Goal: Navigation & Orientation: Understand site structure

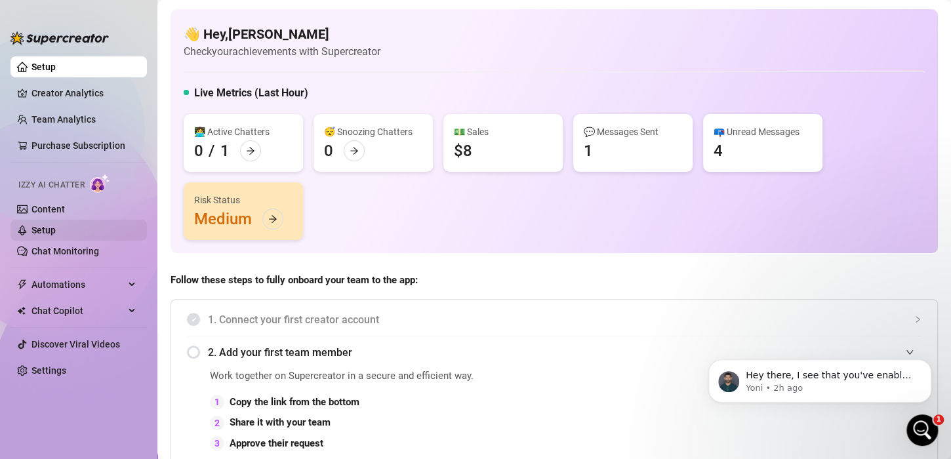
scroll to position [1292, 0]
click at [788, 379] on p "Hey there, I see that you've enabled [PERSON_NAME] and that she's made her firs…" at bounding box center [829, 375] width 169 height 13
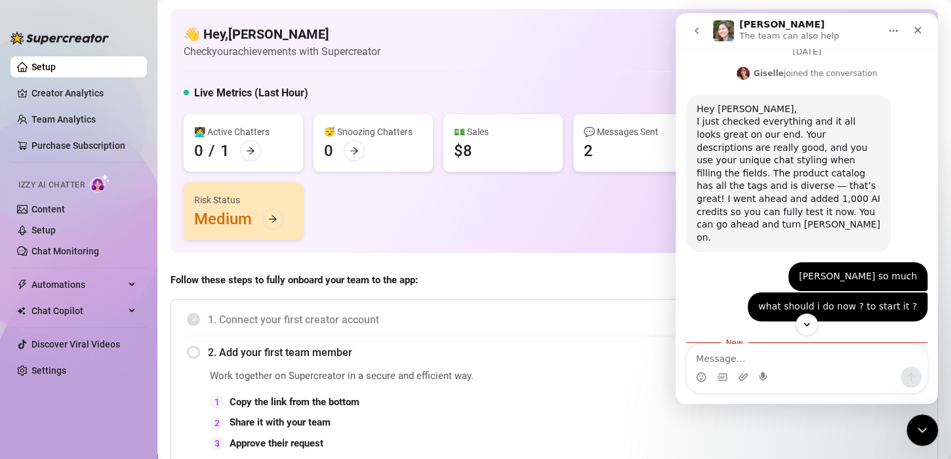
scroll to position [1300, 0]
click at [793, 357] on textarea "Message…" at bounding box center [806, 355] width 240 height 22
click at [887, 25] on button "Home" at bounding box center [893, 30] width 25 height 25
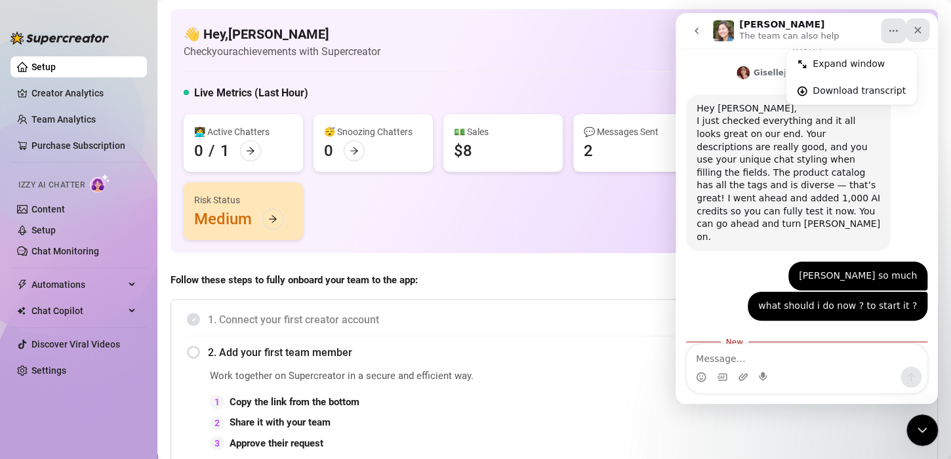
click at [915, 25] on icon "Close" at bounding box center [917, 30] width 10 height 10
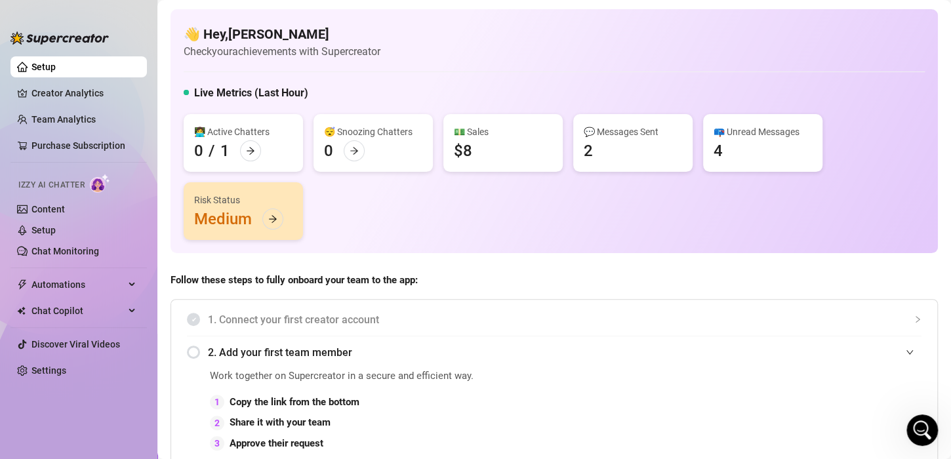
click at [712, 138] on div "📪 Unread Messages 4" at bounding box center [762, 143] width 119 height 58
click at [739, 134] on div "📪 Unread Messages" at bounding box center [762, 132] width 98 height 14
click at [738, 134] on div "📪 Unread Messages" at bounding box center [762, 132] width 98 height 14
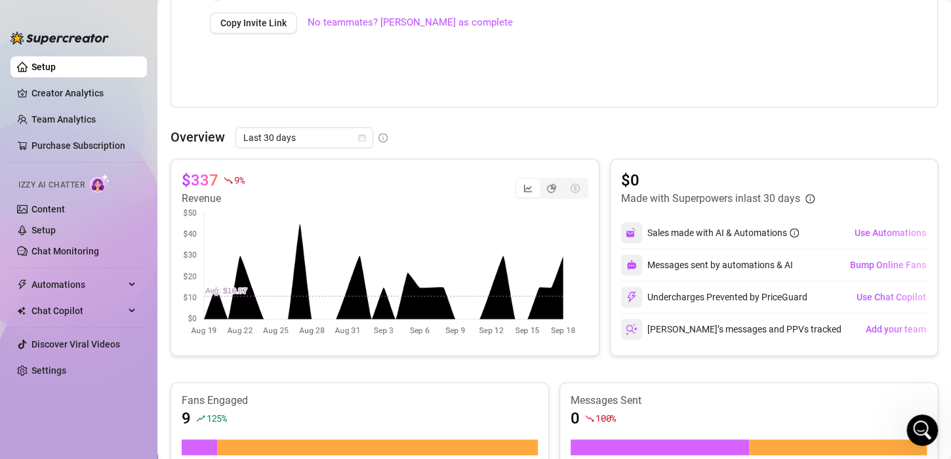
scroll to position [459, 0]
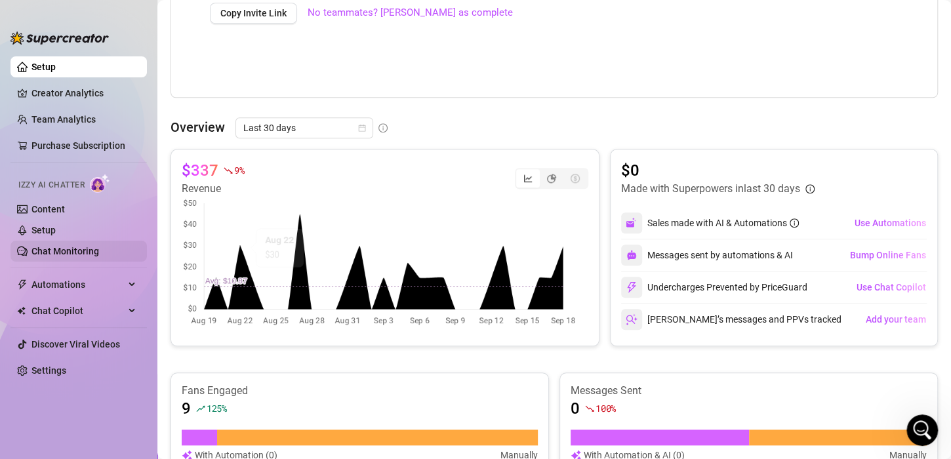
click at [48, 246] on link "Chat Monitoring" at bounding box center [65, 251] width 68 height 10
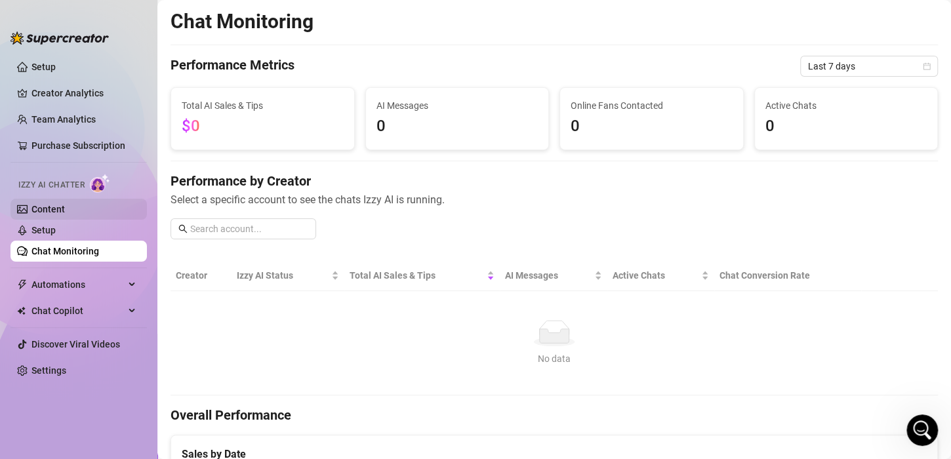
click at [65, 204] on link "Content" at bounding box center [47, 209] width 33 height 10
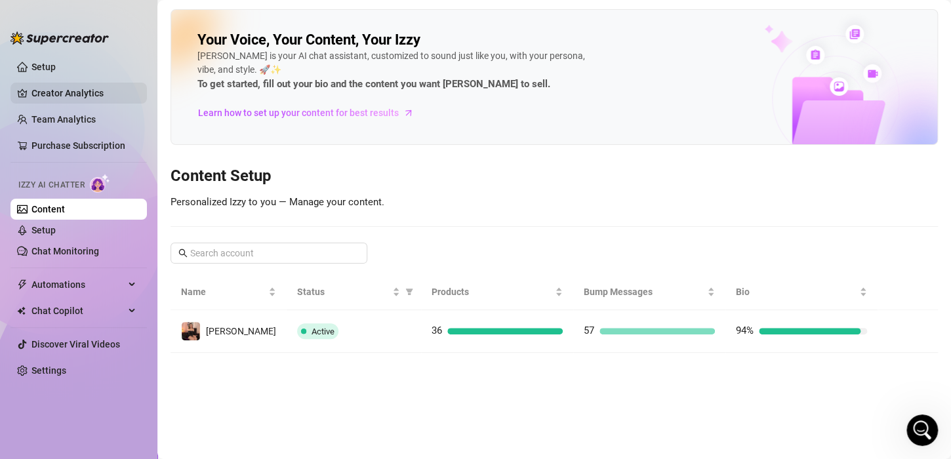
click at [84, 98] on link "Creator Analytics" at bounding box center [83, 93] width 105 height 21
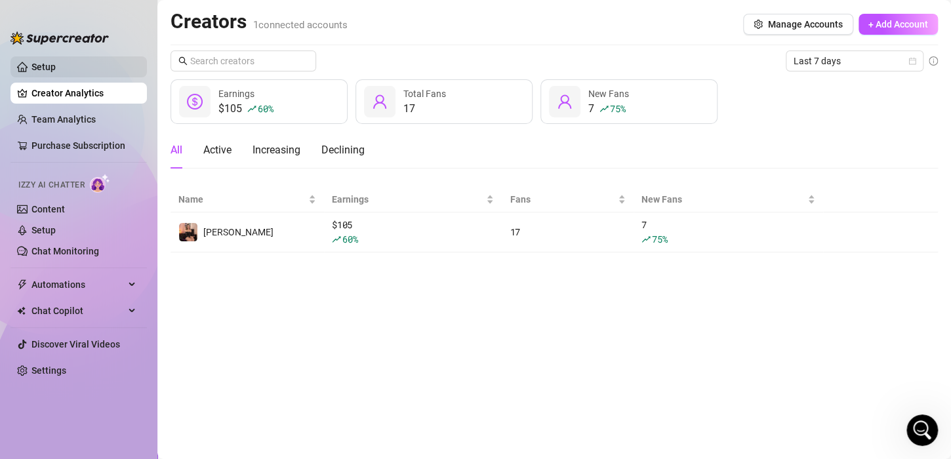
click at [56, 62] on link "Setup" at bounding box center [43, 67] width 24 height 10
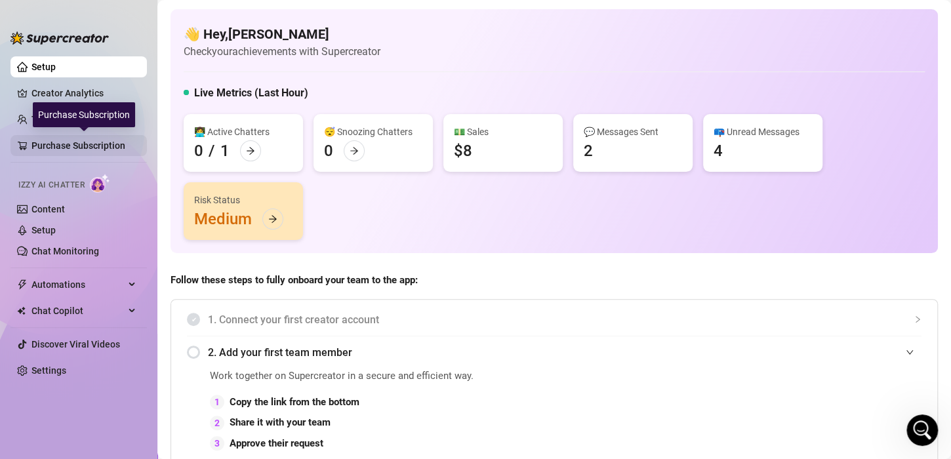
click at [69, 146] on link "Purchase Subscription" at bounding box center [83, 145] width 105 height 21
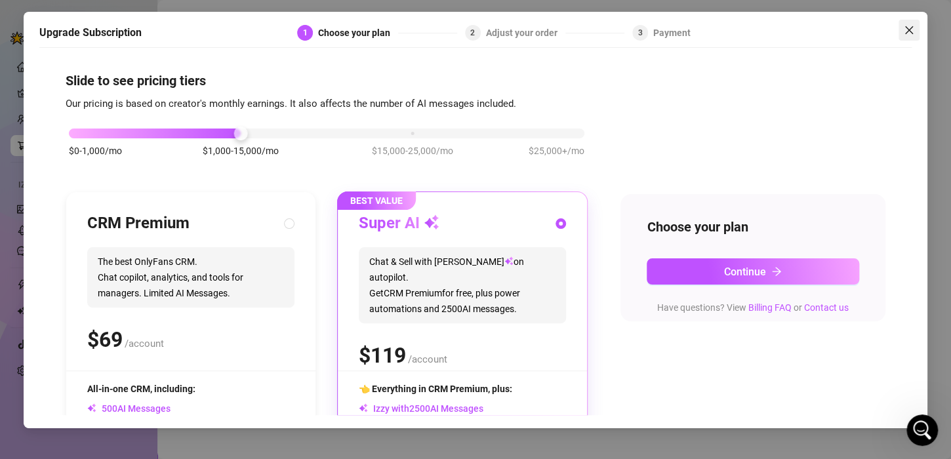
click at [915, 33] on span "Close" at bounding box center [908, 30] width 21 height 10
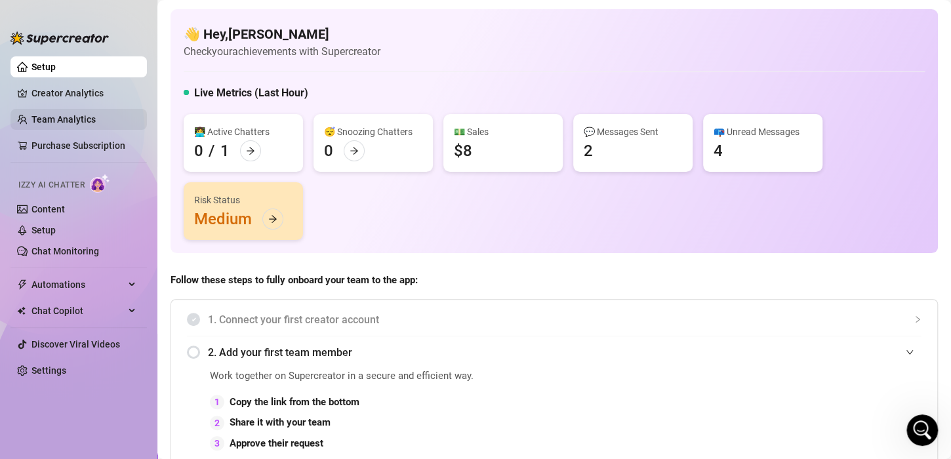
click at [96, 114] on link "Team Analytics" at bounding box center [63, 119] width 64 height 10
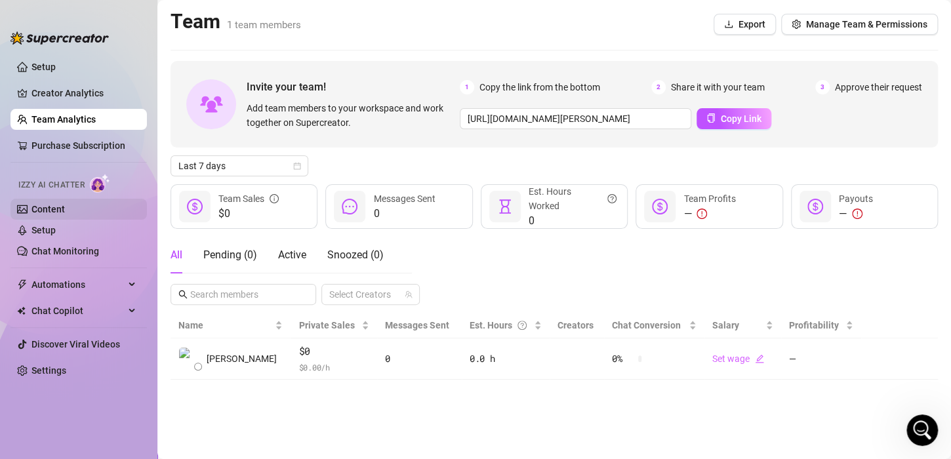
click at [59, 208] on link "Content" at bounding box center [47, 209] width 33 height 10
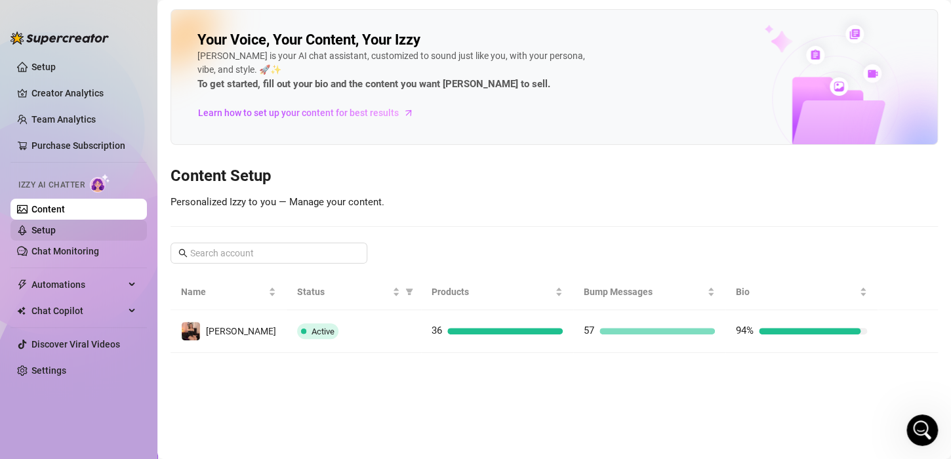
click at [56, 232] on link "Setup" at bounding box center [43, 230] width 24 height 10
